Goal: Task Accomplishment & Management: Complete application form

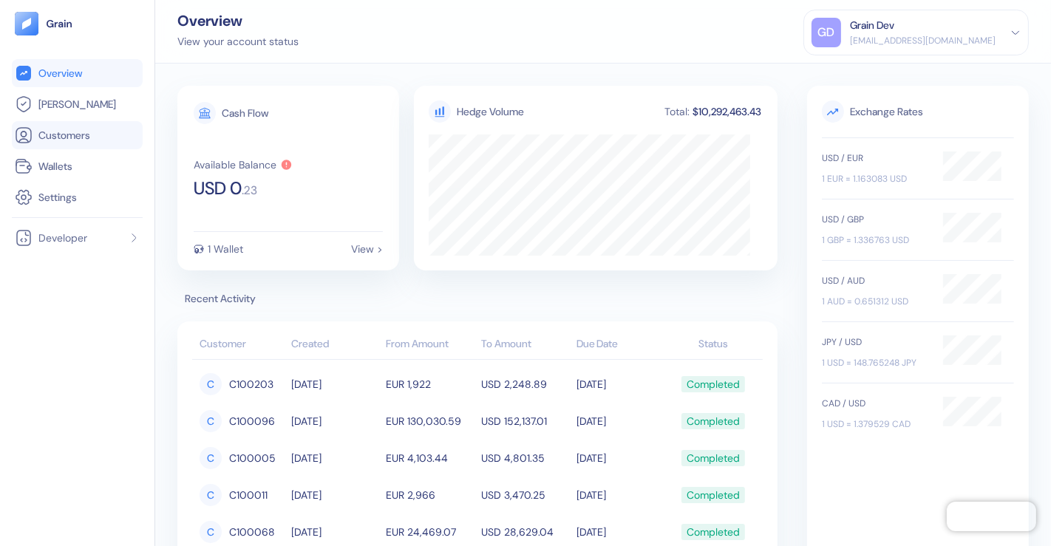
click at [64, 136] on span "Customers" at bounding box center [64, 135] width 52 height 15
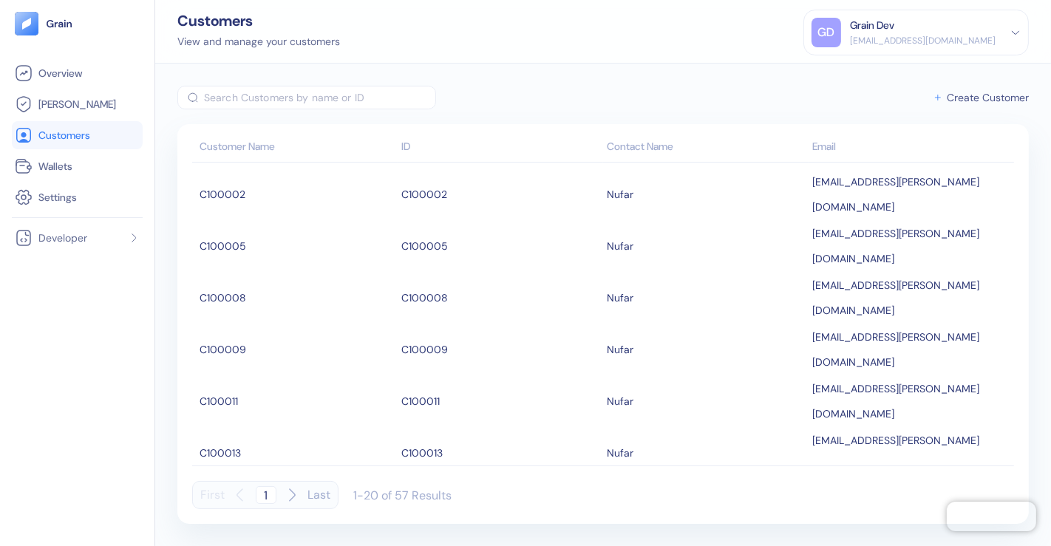
click at [990, 93] on span "Create Customer" at bounding box center [988, 97] width 82 height 10
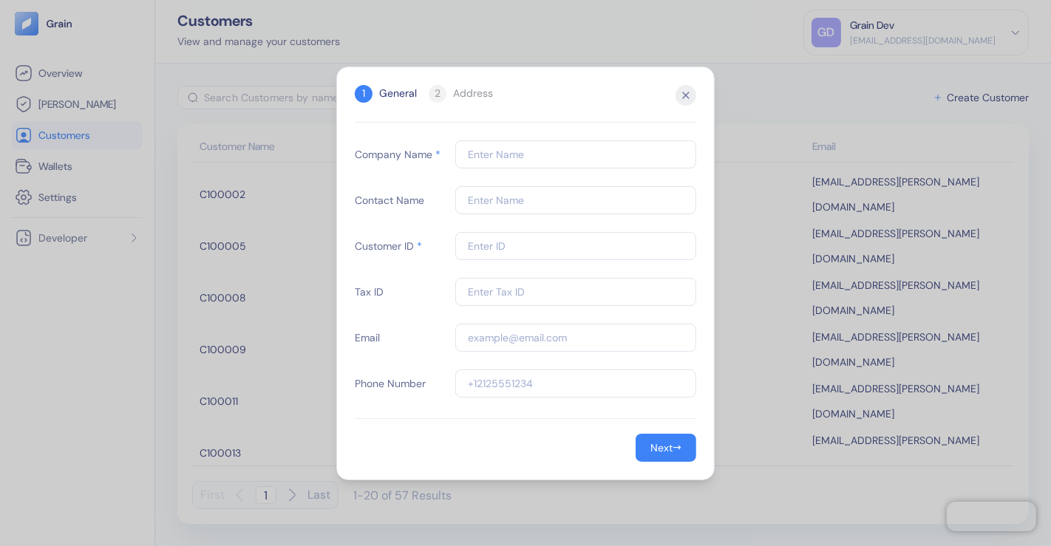
click at [486, 155] on input "text" at bounding box center [575, 154] width 241 height 28
type input "C100112"
drag, startPoint x: 579, startPoint y: 85, endPoint x: 458, endPoint y: 87, distance: 121.3
click at [458, 87] on div "1 General 2 Address" at bounding box center [526, 94] width 342 height 18
click at [506, 203] on input "text" at bounding box center [575, 200] width 241 height 28
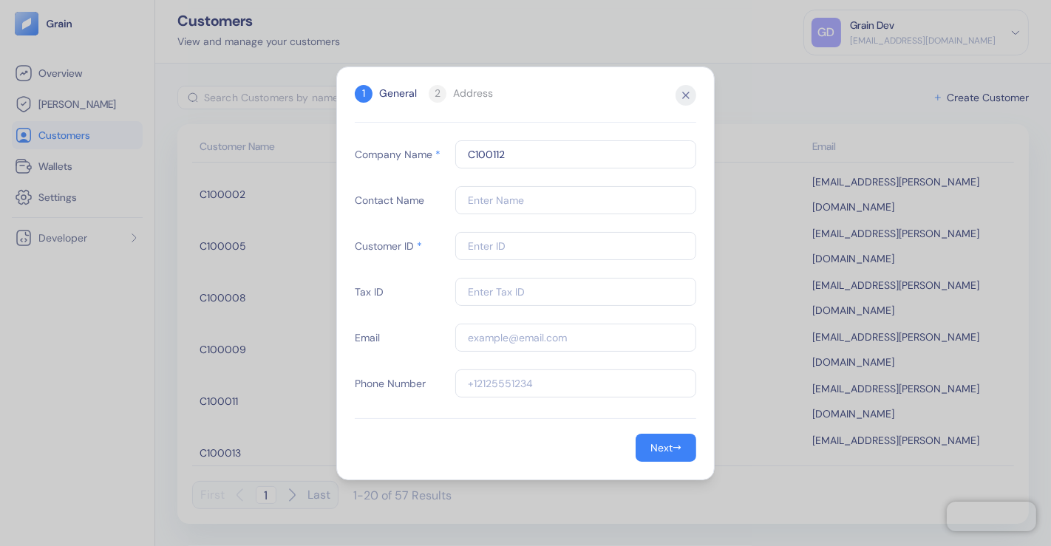
drag, startPoint x: 583, startPoint y: 95, endPoint x: 555, endPoint y: 99, distance: 27.6
click at [555, 99] on div "1 General 2 Address" at bounding box center [526, 94] width 342 height 18
click at [682, 94] on icon "button" at bounding box center [686, 95] width 21 height 21
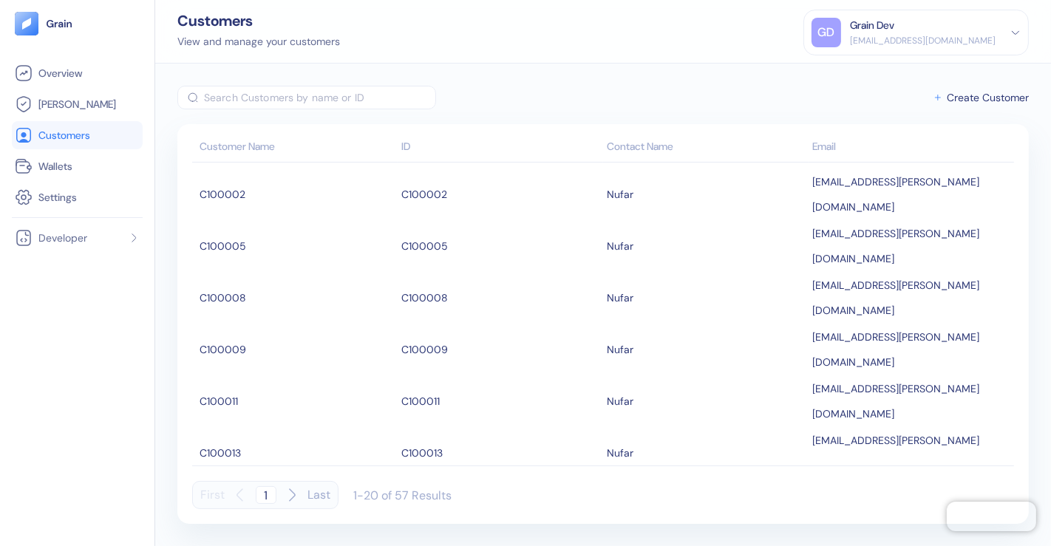
click at [291, 493] on icon "button" at bounding box center [292, 496] width 18 height 18
type input "2"
click at [943, 99] on button "Create Customer" at bounding box center [981, 98] width 96 height 24
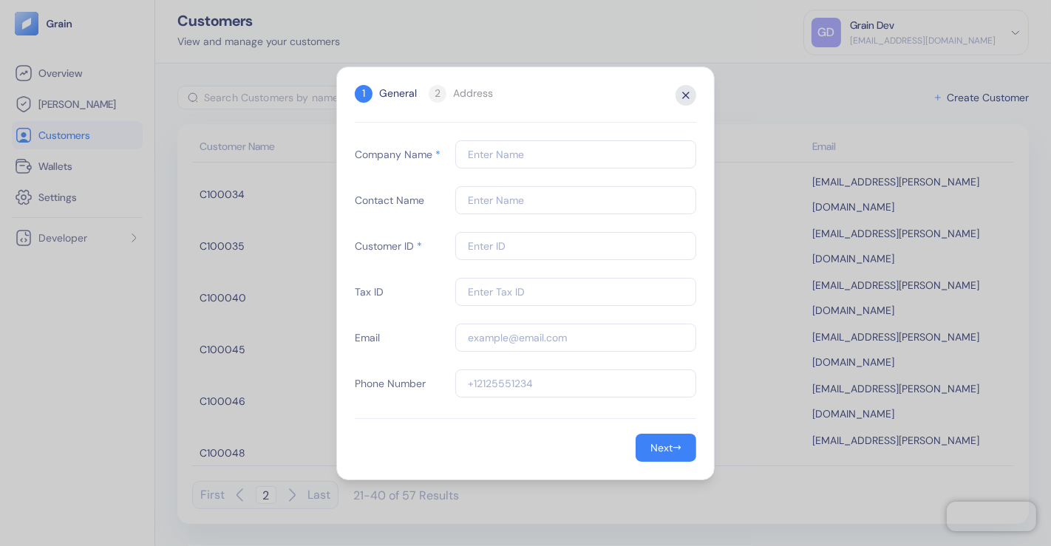
click at [688, 99] on icon "button" at bounding box center [686, 95] width 21 height 21
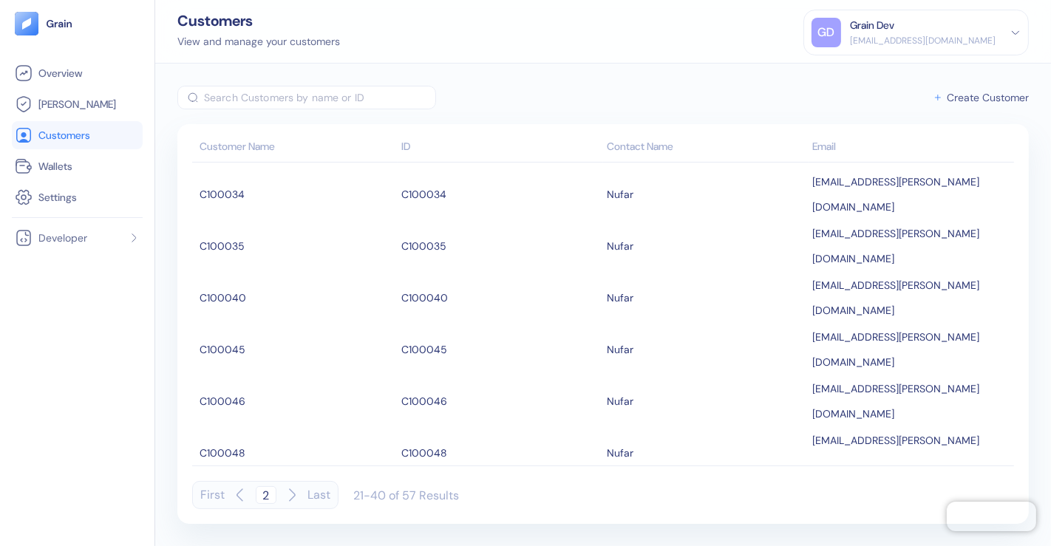
click at [997, 96] on span "Create Customer" at bounding box center [988, 97] width 82 height 10
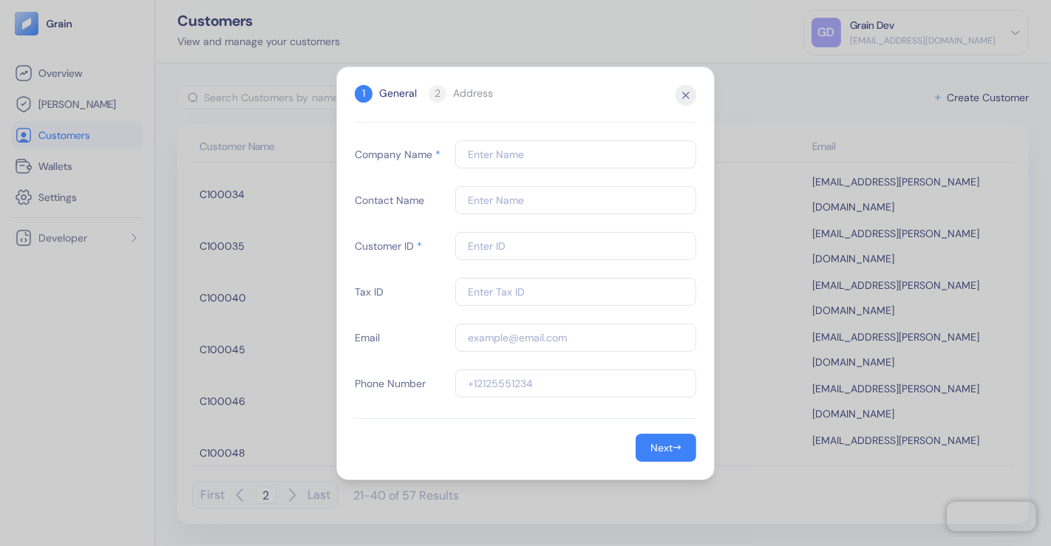
paste input "C100112"
type input "C100112"
click at [472, 245] on input "text" at bounding box center [575, 246] width 241 height 28
paste input "C100112"
type input "C100112"
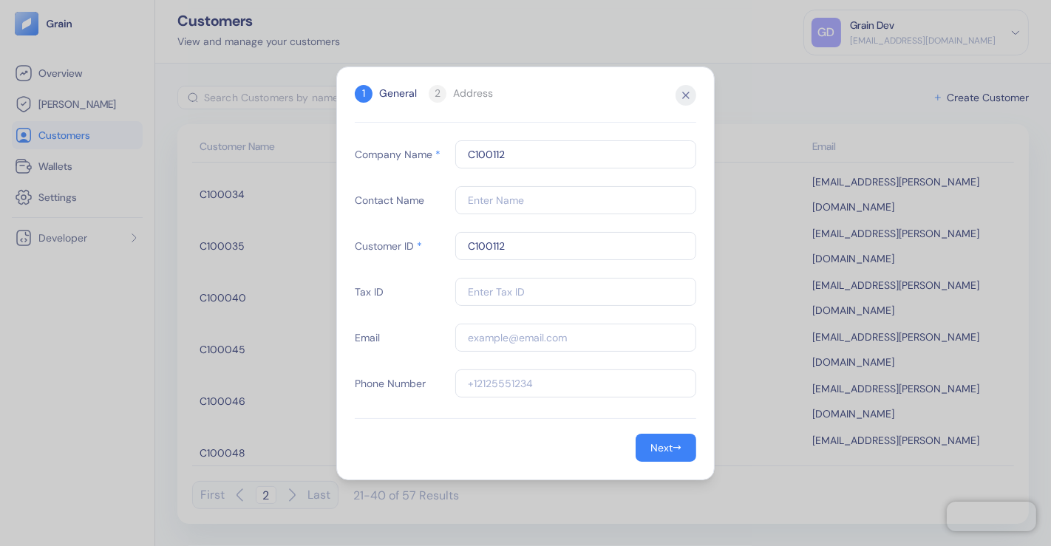
click at [494, 197] on input "text" at bounding box center [575, 200] width 241 height 28
paste input "Nufar"
type input "Nufar"
click at [477, 292] on input "text" at bounding box center [575, 292] width 241 height 28
click at [499, 291] on input "text" at bounding box center [575, 292] width 241 height 28
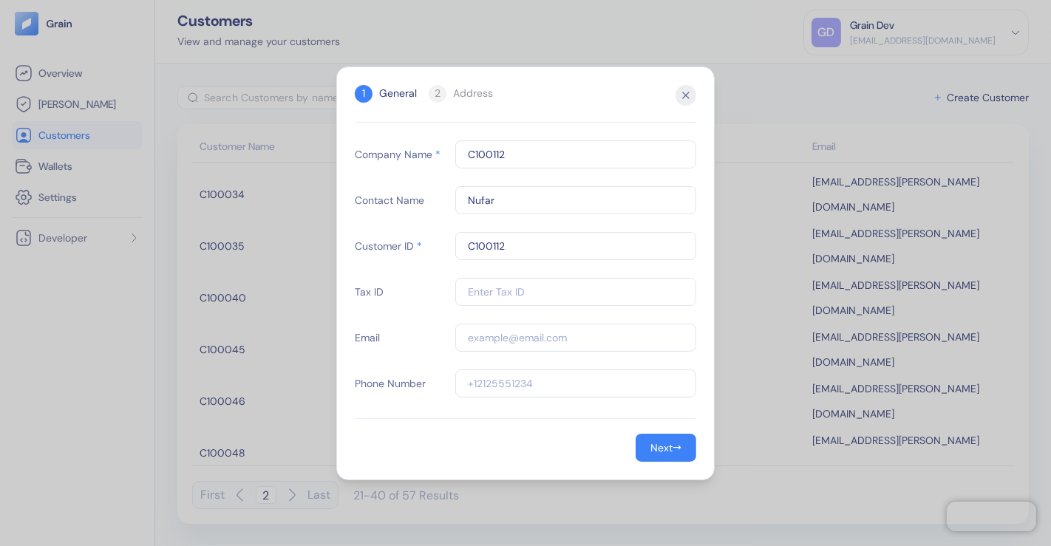
paste input "11111"
type input "11111"
click at [484, 336] on input "text" at bounding box center [575, 338] width 241 height 28
paste input "[EMAIL_ADDRESS][PERSON_NAME][DOMAIN_NAME]"
type input "[EMAIL_ADDRESS][PERSON_NAME][DOMAIN_NAME]"
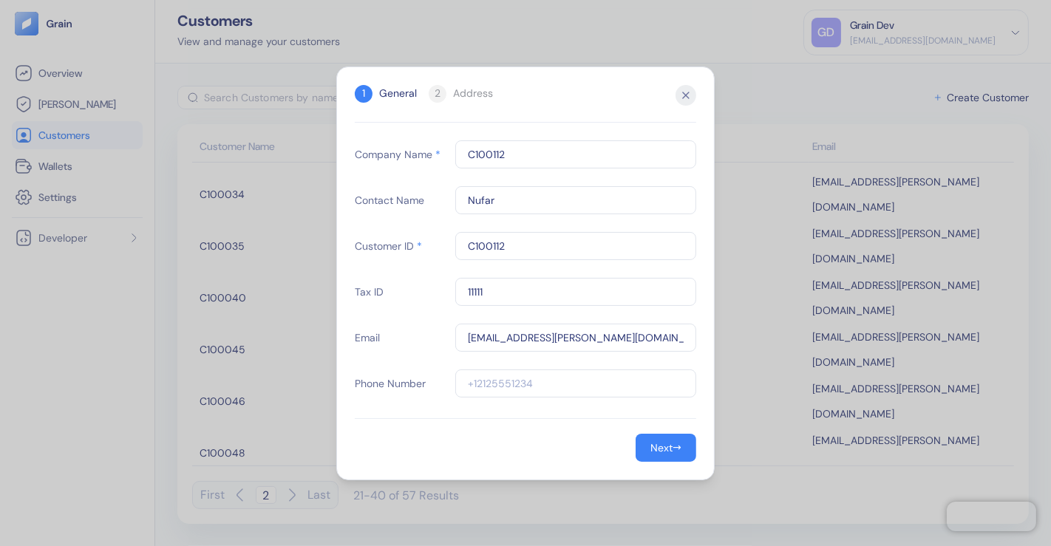
click at [474, 427] on form "Company Name * C100112 Contact Name Nufar Customer ID * C100112 Tax ID 11111 Em…" at bounding box center [526, 301] width 342 height 322
click at [477, 378] on input "text" at bounding box center [575, 384] width 241 height 28
click at [489, 380] on input "text" at bounding box center [575, 384] width 241 height 28
paste input "111"
type input "111"
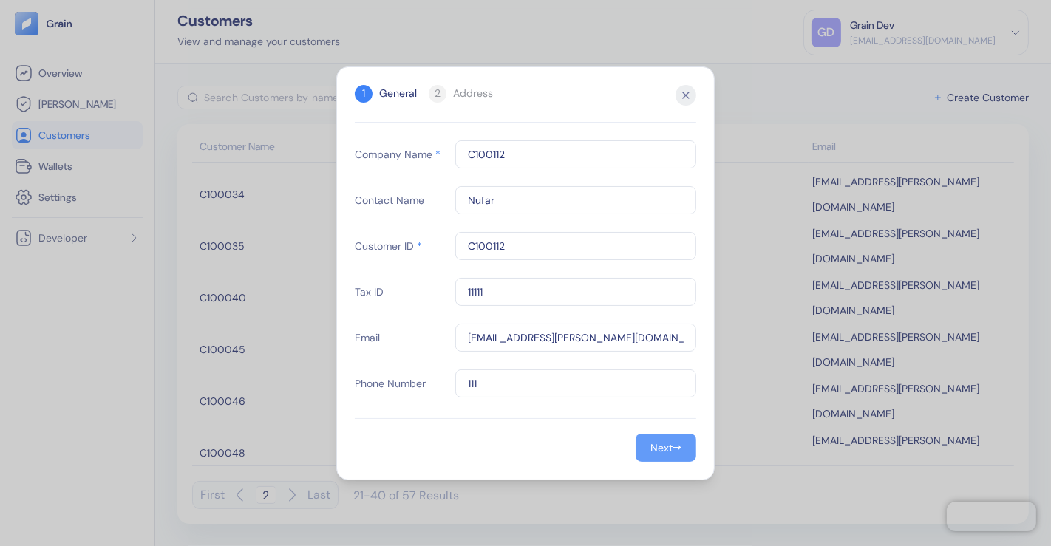
click at [657, 448] on div "Next" at bounding box center [662, 448] width 22 height 10
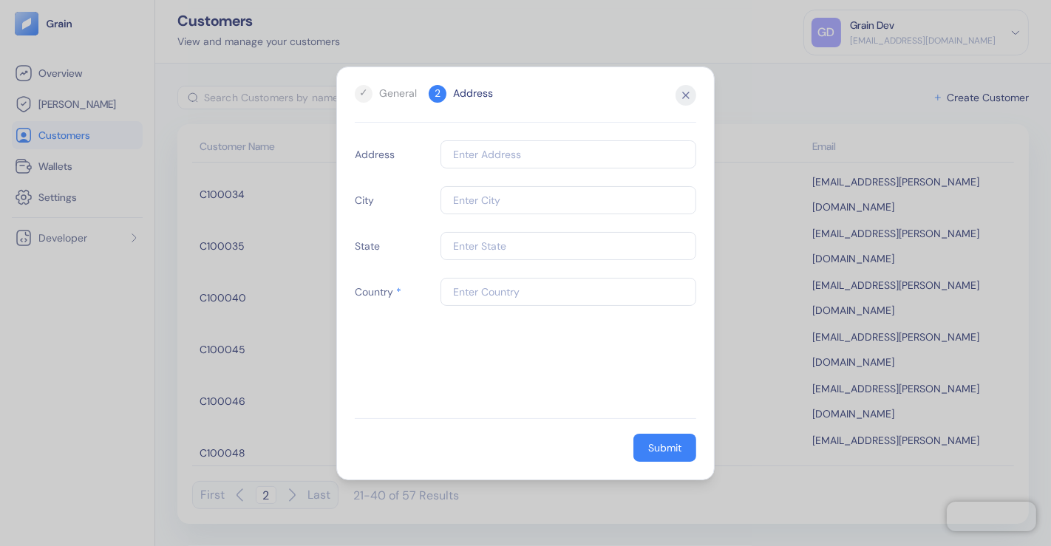
click at [474, 153] on input "text" at bounding box center [569, 154] width 256 height 28
paste input "[STREET_ADDRESS]"
type input "[STREET_ADDRESS]"
click at [677, 203] on body "Pingdom Check: App Online Overview [PERSON_NAME] Customers Wallets Settings Dev…" at bounding box center [525, 273] width 1051 height 546
drag, startPoint x: 677, startPoint y: 203, endPoint x: 614, endPoint y: 198, distance: 62.3
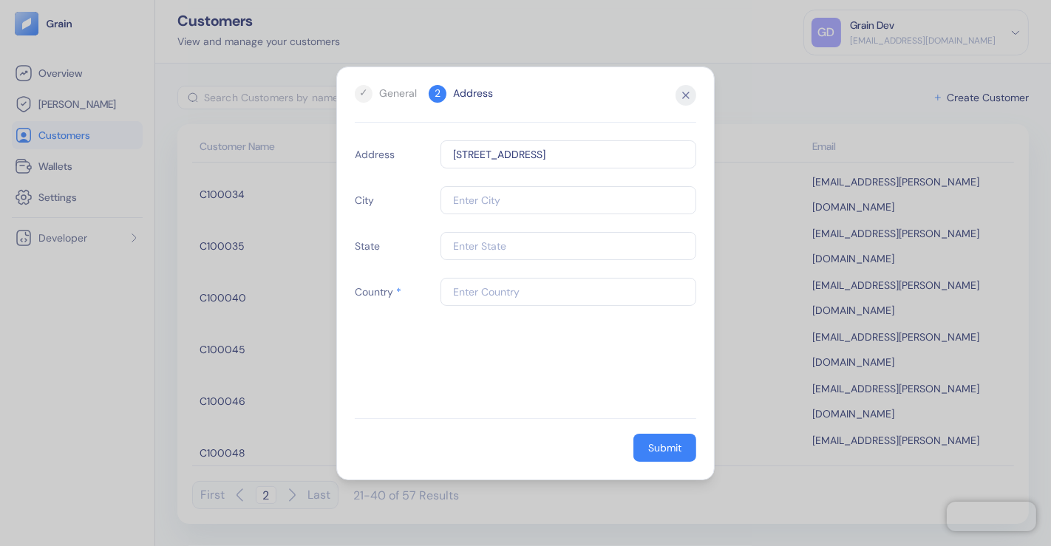
paste input "[DOMAIN_NAME]"
type input "[DOMAIN_NAME]"
click at [486, 256] on input "text" at bounding box center [569, 246] width 256 height 28
click at [476, 246] on input "text" at bounding box center [569, 246] width 256 height 28
type input "US"
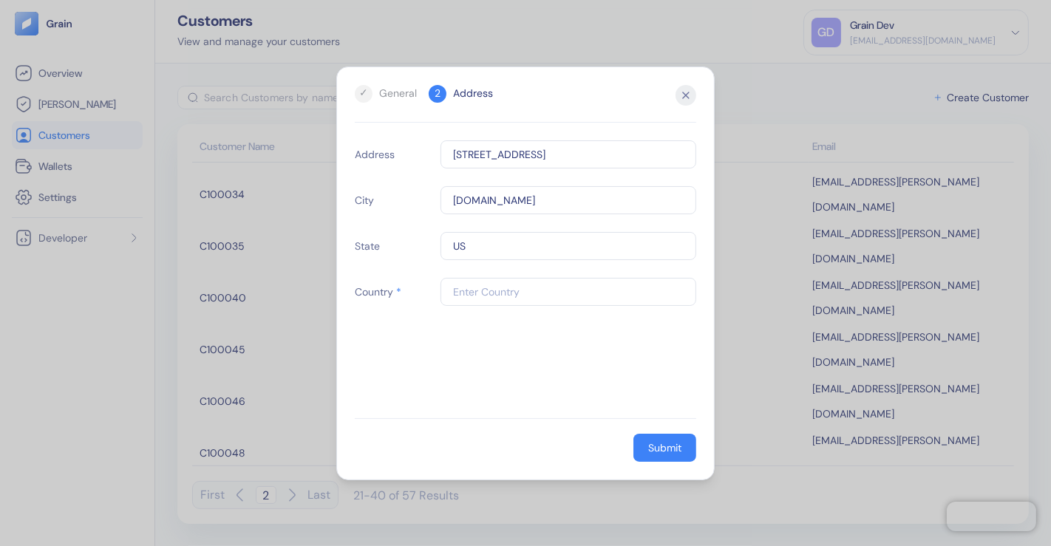
drag, startPoint x: 467, startPoint y: 368, endPoint x: 467, endPoint y: 355, distance: 13.3
click at [467, 368] on div "Address [STREET_ADDRESS][DOMAIN_NAME] Country *" at bounding box center [526, 279] width 342 height 278
click at [469, 288] on input "text" at bounding box center [569, 292] width 256 height 28
type input "US"
click at [432, 370] on div "Address [STREET_ADDRESS][DOMAIN_NAME]" at bounding box center [526, 279] width 342 height 278
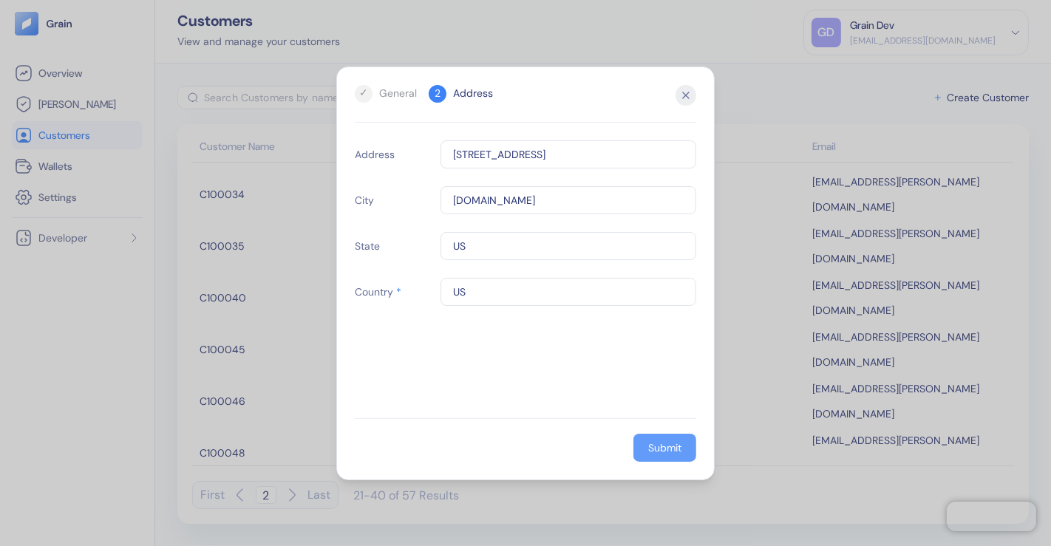
click at [666, 451] on div "Submit" at bounding box center [664, 448] width 33 height 10
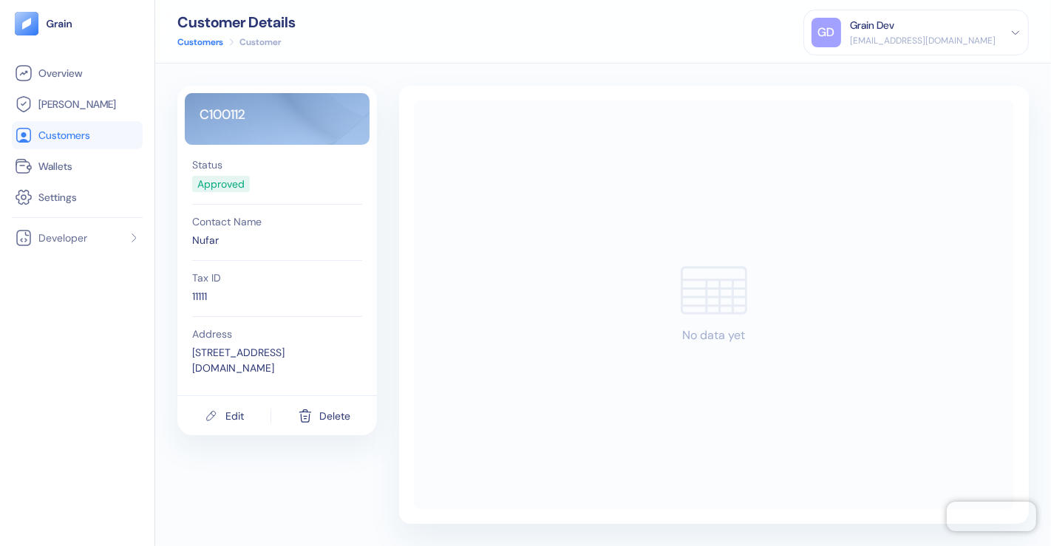
click at [498, 176] on div "No data yet" at bounding box center [714, 305] width 600 height 409
click at [67, 138] on span "Customers" at bounding box center [64, 135] width 52 height 15
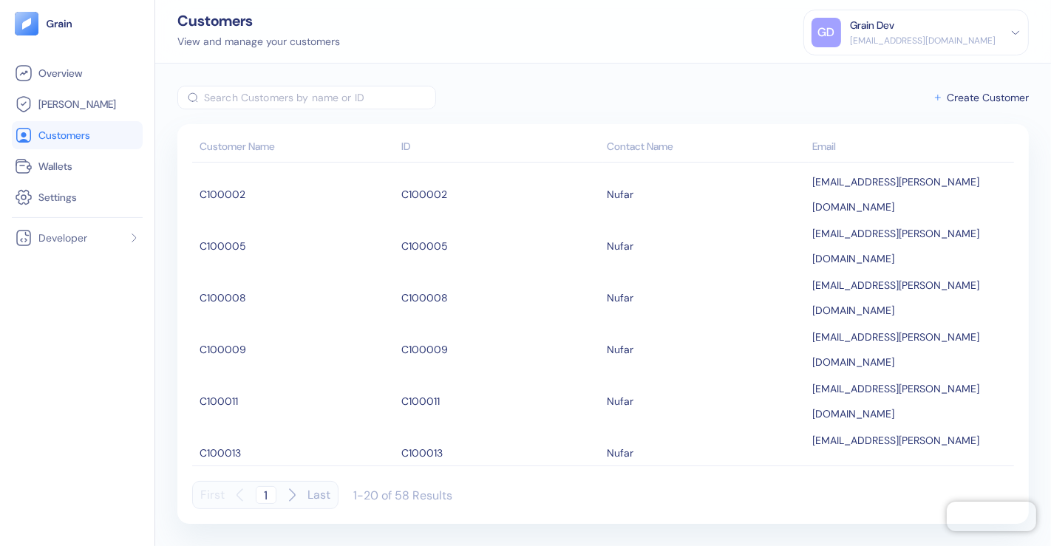
click at [260, 98] on input "text" at bounding box center [320, 98] width 232 height 24
paste input "[DOMAIN_NAME]"
type input "[DOMAIN_NAME]"
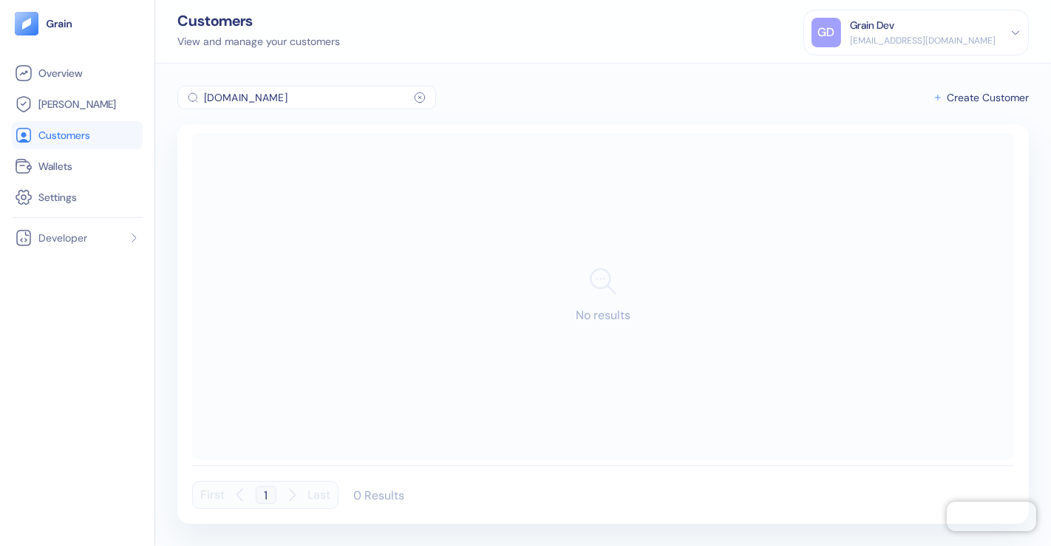
drag, startPoint x: 299, startPoint y: 98, endPoint x: 196, endPoint y: 94, distance: 103.6
click at [196, 94] on div "[DOMAIN_NAME] ​" at bounding box center [306, 98] width 259 height 24
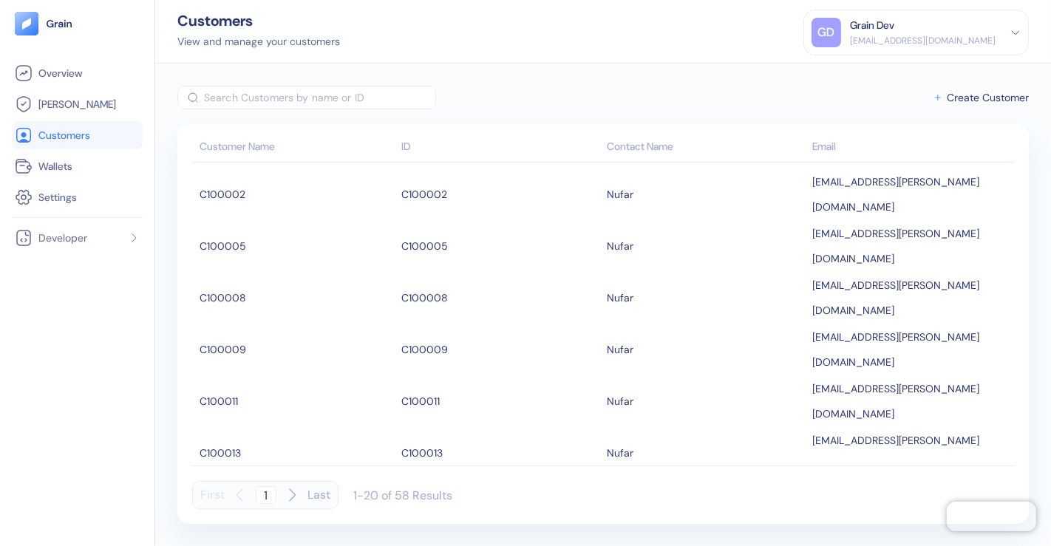
paste input "C100112"
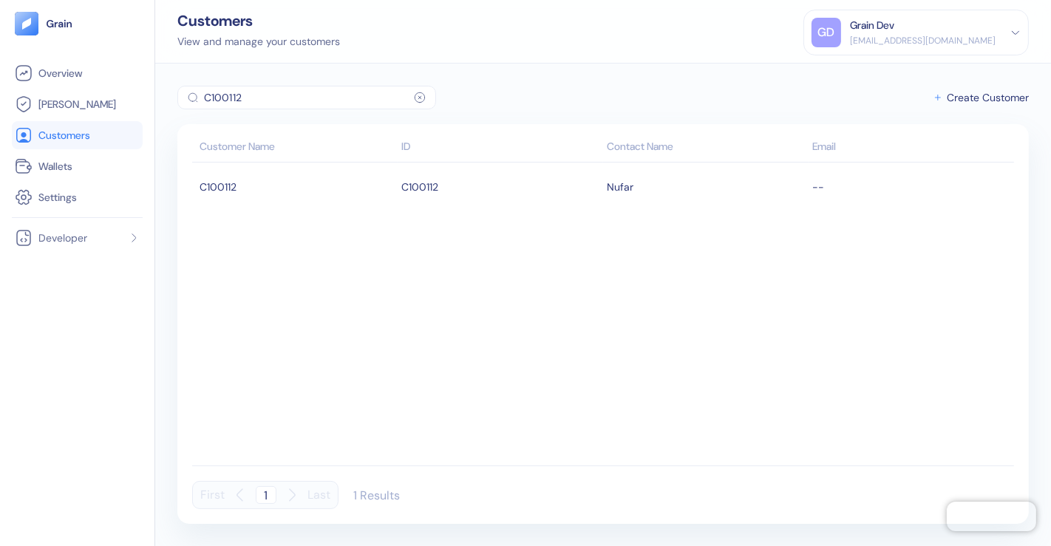
type input "C100112"
click at [424, 99] on icon at bounding box center [420, 98] width 12 height 18
